Goal: Download file/media

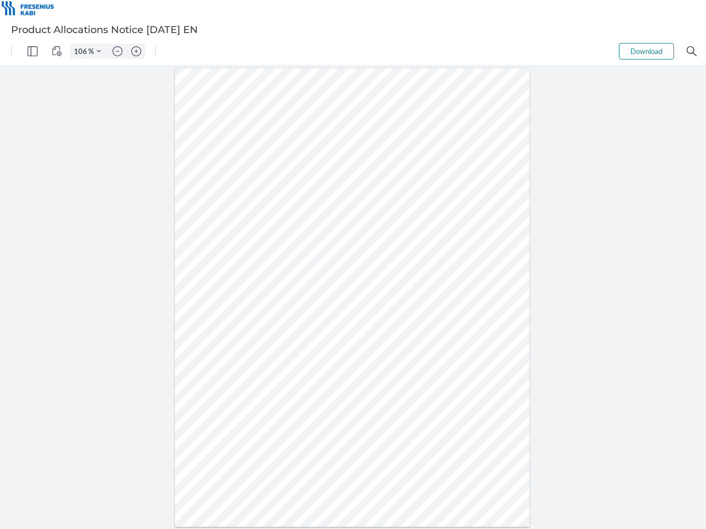
click at [33, 51] on img "Panel" at bounding box center [33, 51] width 10 height 10
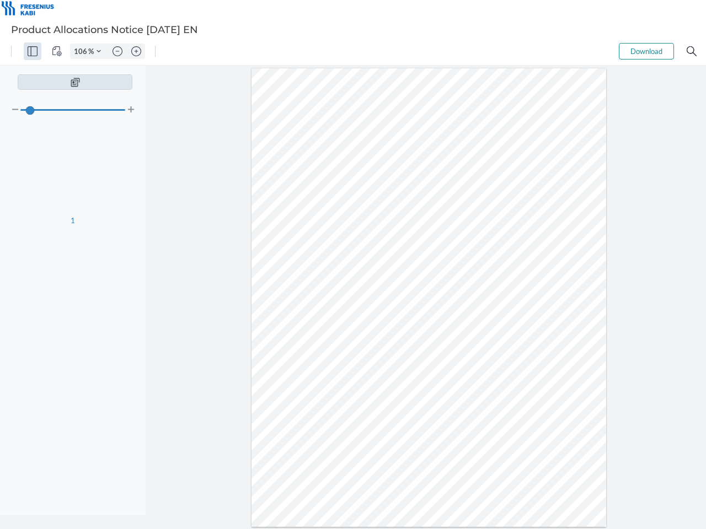
click at [57, 51] on img "View Controls" at bounding box center [57, 51] width 10 height 10
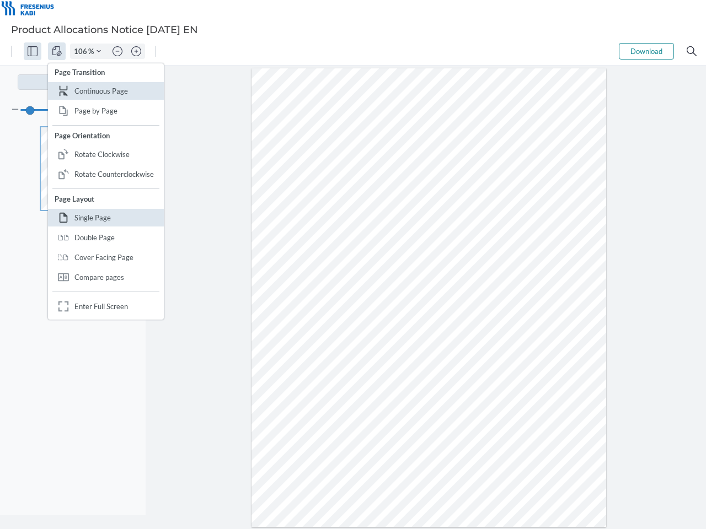
click at [82, 51] on input "106" at bounding box center [80, 51] width 18 height 10
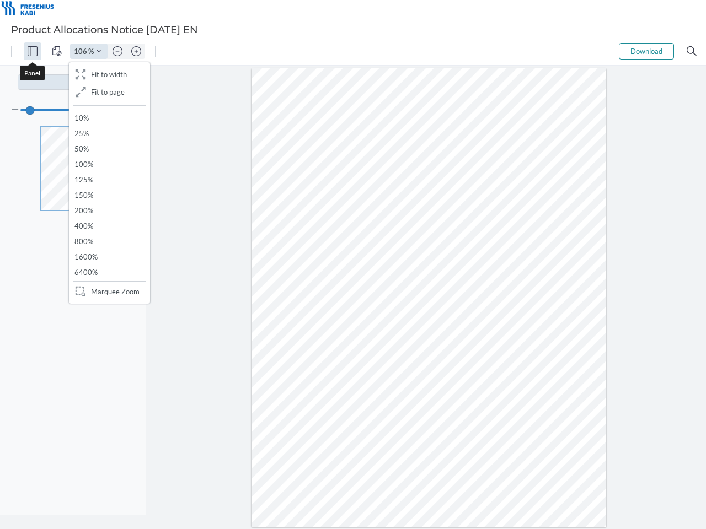
click at [99, 51] on img "Zoom Controls" at bounding box center [98, 51] width 4 height 4
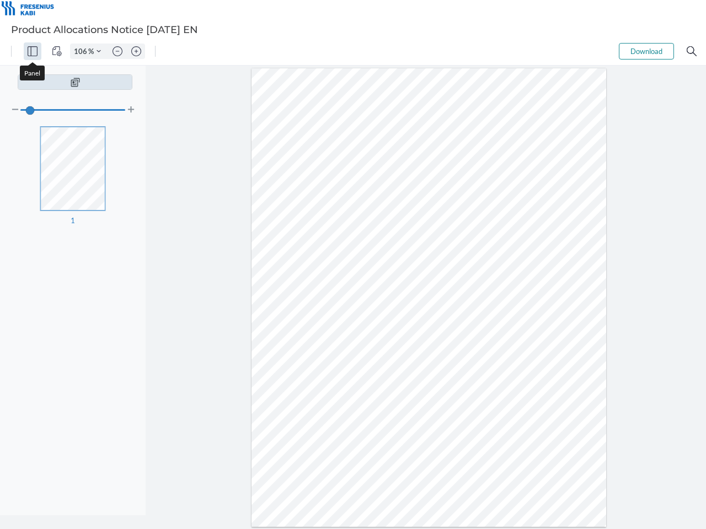
click at [117, 51] on img "Zoom out" at bounding box center [117, 51] width 10 height 10
click at [136, 51] on img "Zoom in" at bounding box center [136, 51] width 10 height 10
type input "106"
click at [646, 51] on button "Download" at bounding box center [646, 51] width 55 height 17
click at [691, 51] on img "Search" at bounding box center [691, 51] width 10 height 10
